Goal: Transaction & Acquisition: Purchase product/service

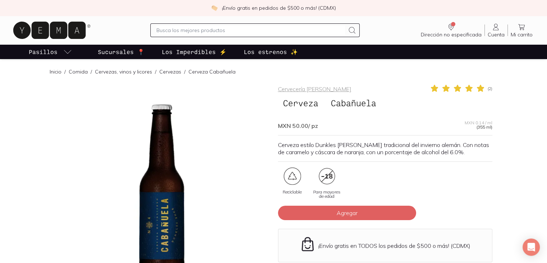
click at [115, 53] on p "Sucursales 📍" at bounding box center [121, 51] width 47 height 9
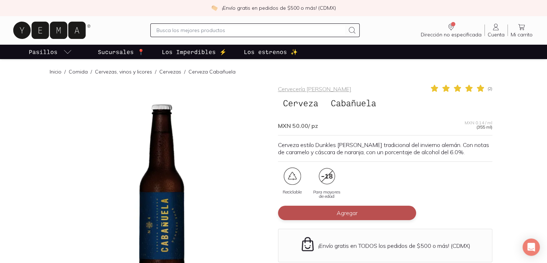
click at [344, 212] on span "Agregar" at bounding box center [347, 212] width 21 height 7
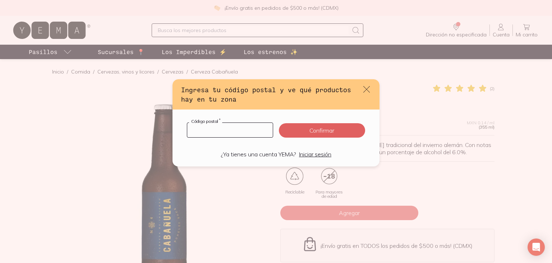
click at [231, 129] on input "default" at bounding box center [230, 130] width 86 height 14
type input "10200"
click at [330, 129] on button "Confirmar" at bounding box center [322, 130] width 86 height 14
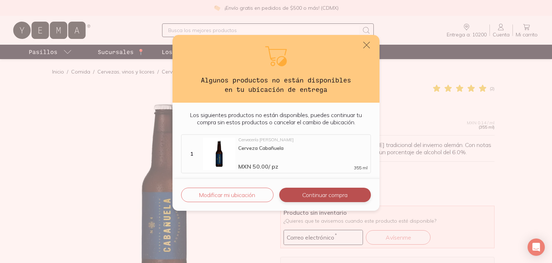
click at [309, 195] on button "Continuar compra" at bounding box center [325, 194] width 92 height 14
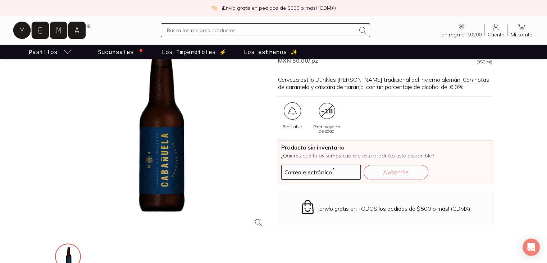
scroll to position [108, 0]
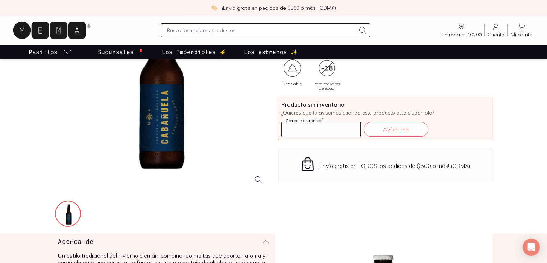
click at [327, 128] on input at bounding box center [321, 129] width 79 height 14
type input "[EMAIL_ADDRESS][DOMAIN_NAME]"
click at [385, 130] on button "Avísenme" at bounding box center [396, 129] width 65 height 14
